Goal: Task Accomplishment & Management: Use online tool/utility

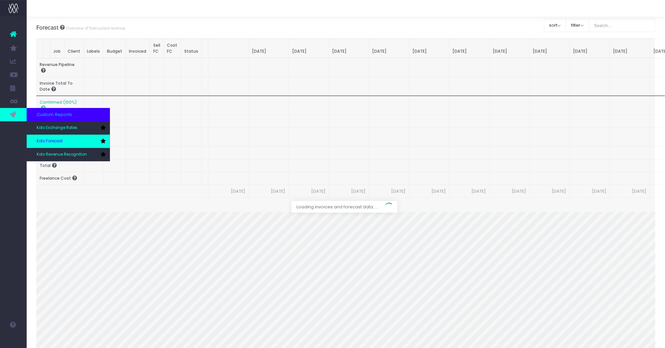
click at [58, 141] on span "Koto Forecast" at bounding box center [50, 141] width 26 height 6
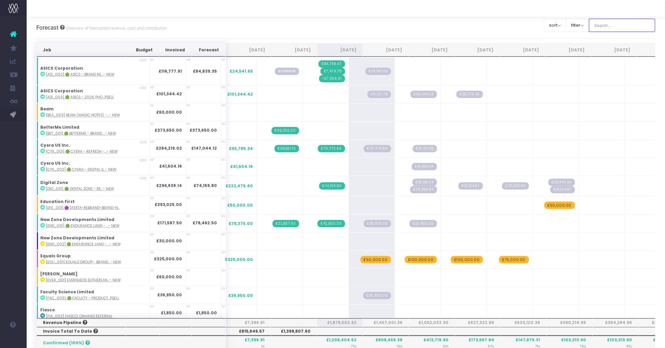
click at [621, 26] on input "text" at bounding box center [622, 25] width 67 height 13
type input "Microsoft"
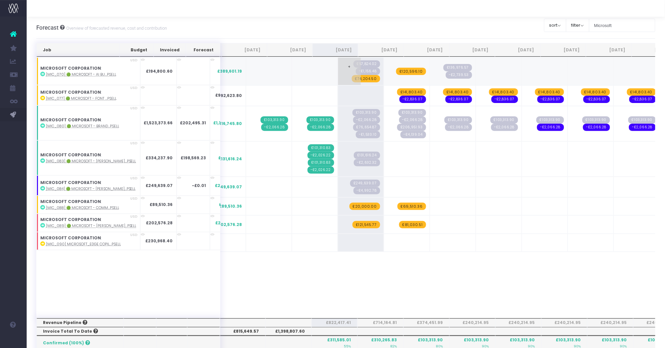
click at [352, 79] on span "£74,204.50" at bounding box center [366, 78] width 28 height 7
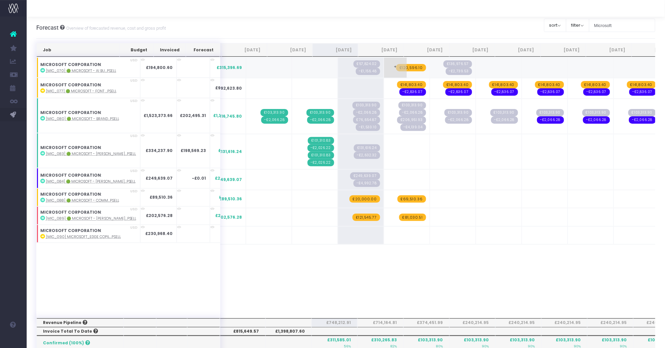
click at [396, 67] on span "£120,596.10" at bounding box center [411, 67] width 30 height 7
drag, startPoint x: 153, startPoint y: 231, endPoint x: 125, endPoint y: 231, distance: 28.3
click at [140, 231] on td "£230,968.40" at bounding box center [158, 234] width 36 height 18
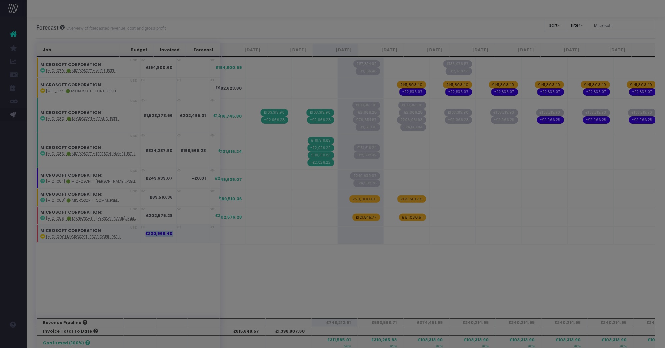
copy strong "£230,968.40"
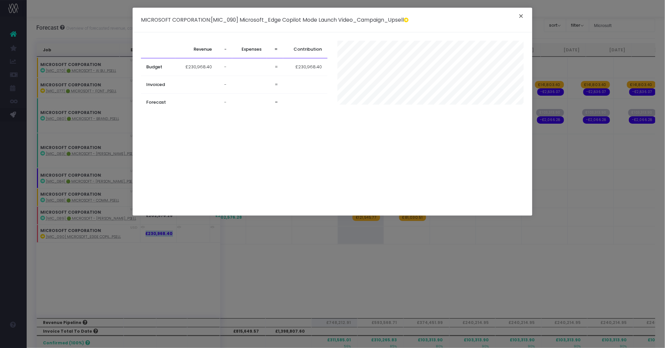
click at [524, 16] on button "×" at bounding box center [522, 17] width 14 height 11
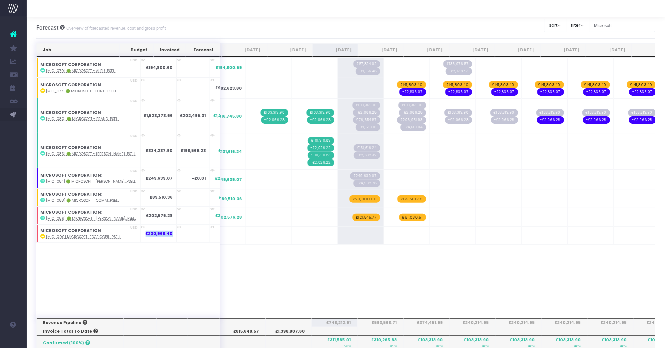
copy strong "£230,968.40"
click at [338, 232] on span "+" at bounding box center [349, 235] width 23 height 17
type input "115 484.2"
click at [359, 233] on span "£115.00" at bounding box center [369, 235] width 21 height 7
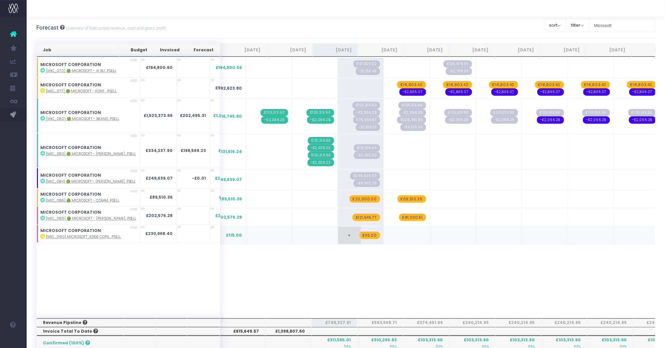
click at [359, 233] on span "£115.00" at bounding box center [369, 235] width 21 height 7
click at [342, 233] on input "115 484.2" at bounding box center [361, 235] width 39 height 13
type input "115484.2"
click at [384, 233] on span "+" at bounding box center [395, 235] width 23 height 17
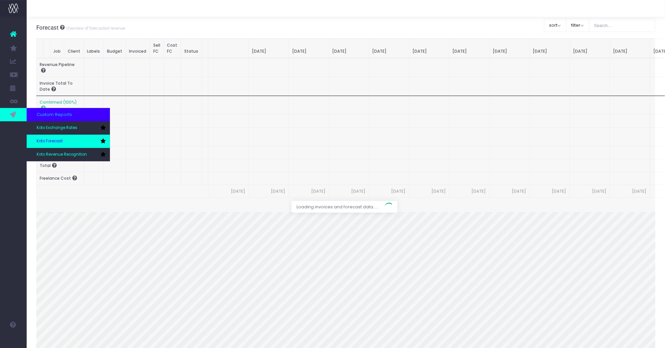
click at [62, 140] on span "Koto Forecast" at bounding box center [50, 141] width 26 height 6
click at [67, 140] on link "Koto Forecast" at bounding box center [68, 141] width 83 height 13
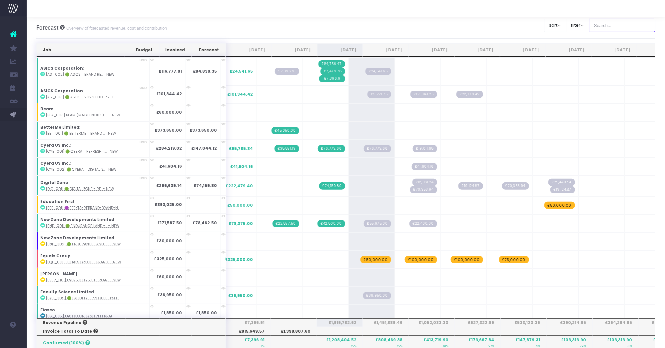
click at [626, 25] on input "text" at bounding box center [622, 25] width 67 height 13
type input "Microsoft"
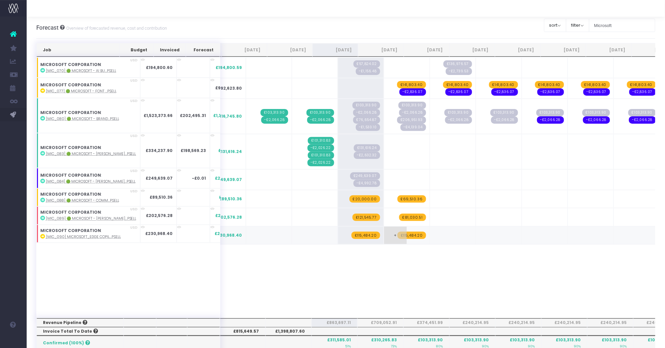
click at [398, 234] on span "£115,484.20" at bounding box center [412, 235] width 29 height 7
click at [351, 231] on div at bounding box center [346, 330] width 620 height 574
click at [352, 232] on span "£115,484.20" at bounding box center [366, 235] width 29 height 7
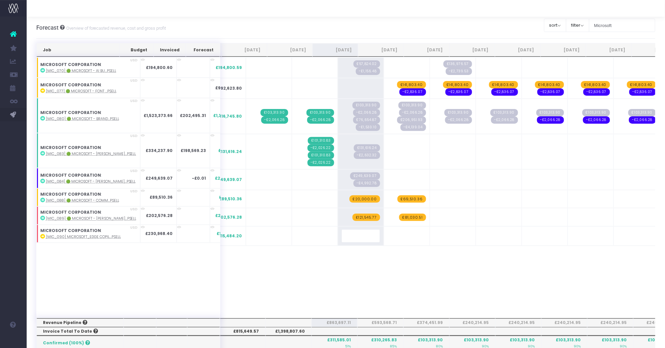
click at [343, 267] on div "Job Budget Invoiced Forecast Jul 25 Aug 25 Sep 25 Oct 25 Nov 25 Dec 25 Jan 26 F…" at bounding box center [346, 330] width 620 height 574
click at [338, 232] on span "+" at bounding box center [349, 235] width 23 height 17
click at [404, 277] on div "Job Budget Invoiced Forecast Jul 25 Aug 25 Sep 25 Oct 25 Nov 25 Dec 25 Jan 26 F…" at bounding box center [346, 187] width 620 height 261
